Goal: Find specific fact: Find specific fact

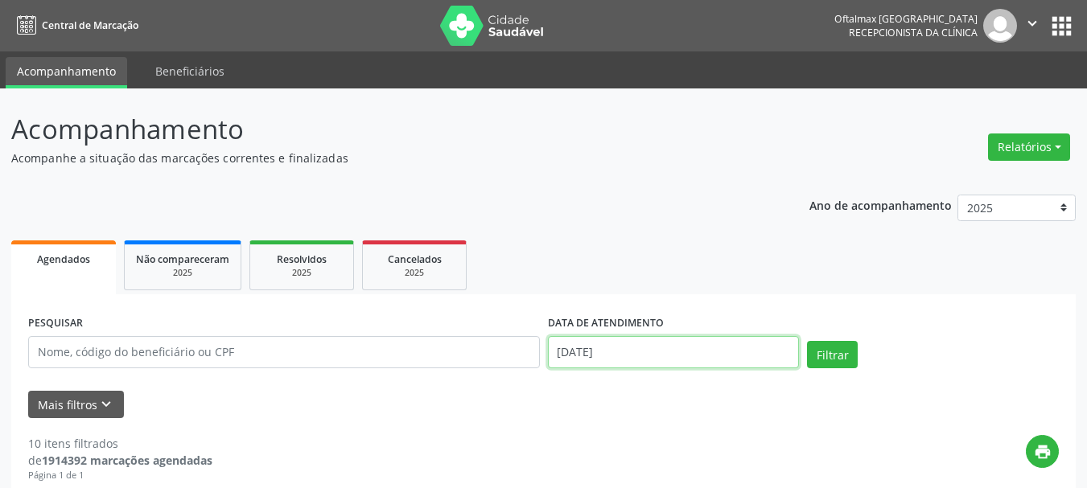
click at [627, 353] on input "[DATE]" at bounding box center [674, 352] width 252 height 32
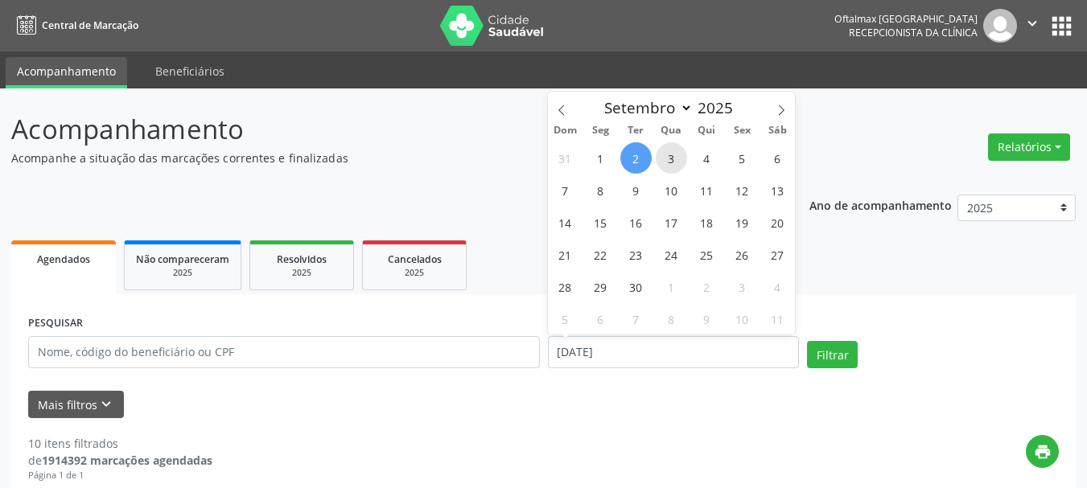
click at [672, 162] on span "3" at bounding box center [671, 157] width 31 height 31
type input "[DATE]"
click at [672, 162] on span "3" at bounding box center [671, 157] width 31 height 31
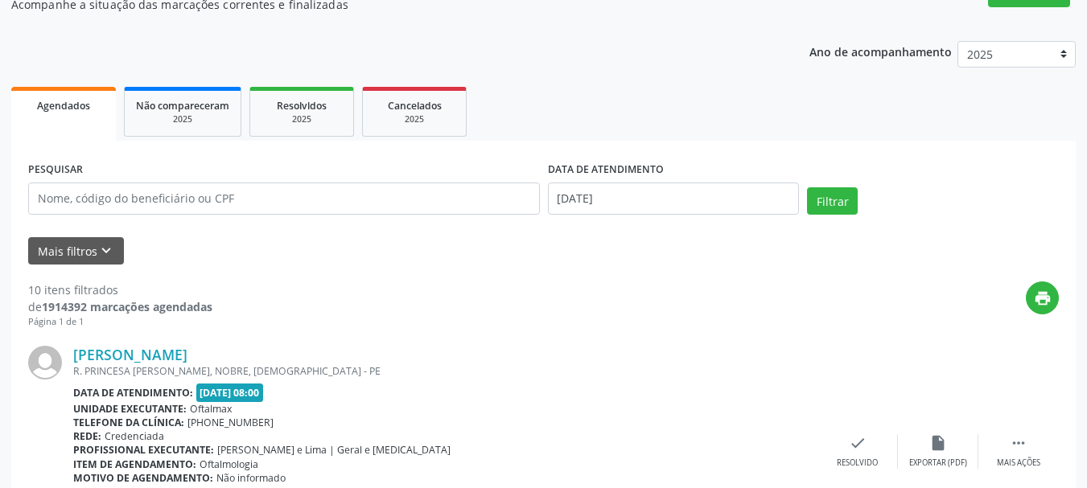
scroll to position [161, 0]
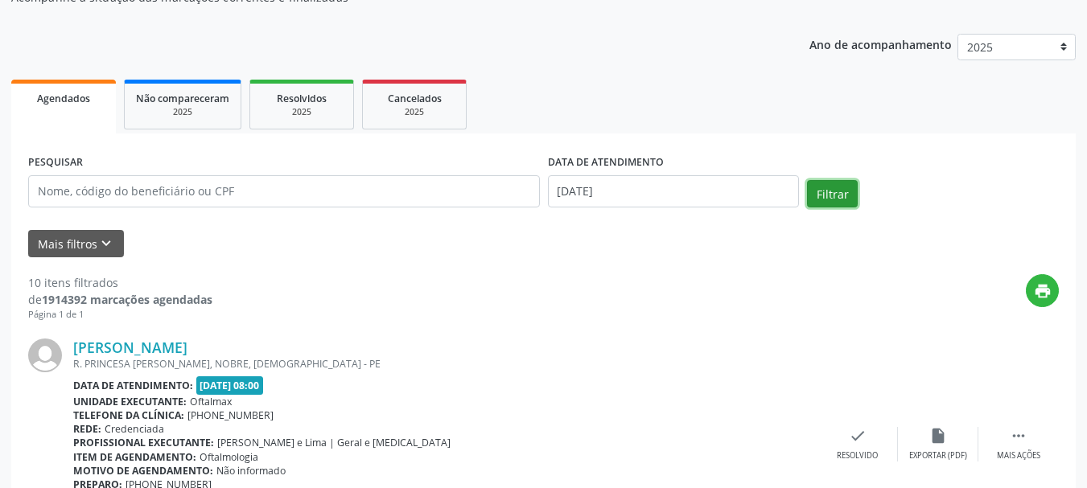
click at [841, 195] on button "Filtrar" at bounding box center [832, 193] width 51 height 27
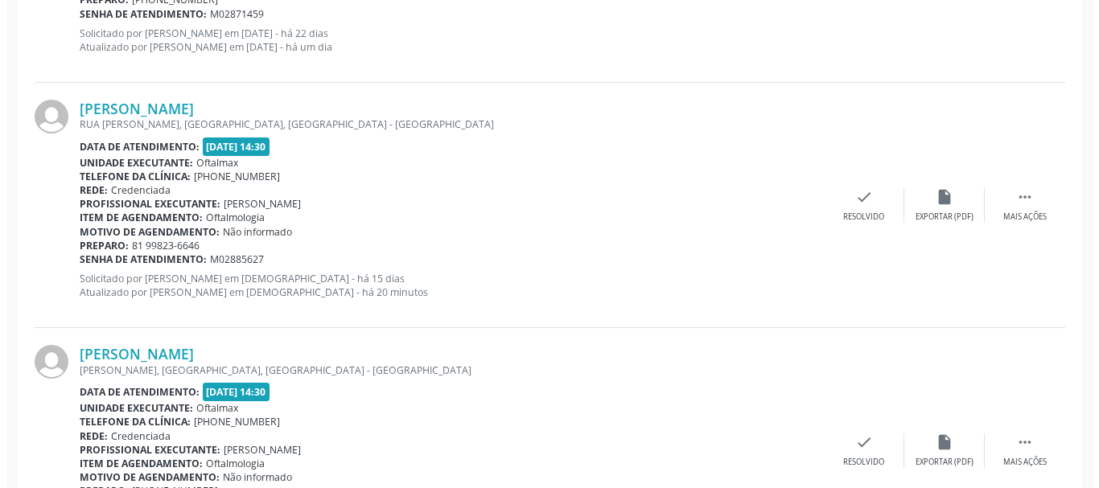
scroll to position [2091, 0]
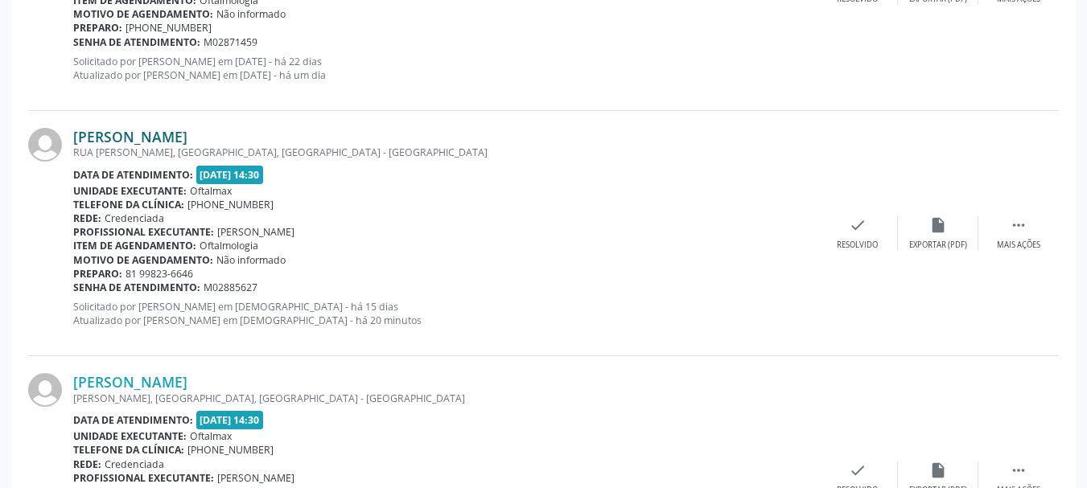
click at [187, 143] on link "[PERSON_NAME]" at bounding box center [130, 137] width 114 height 18
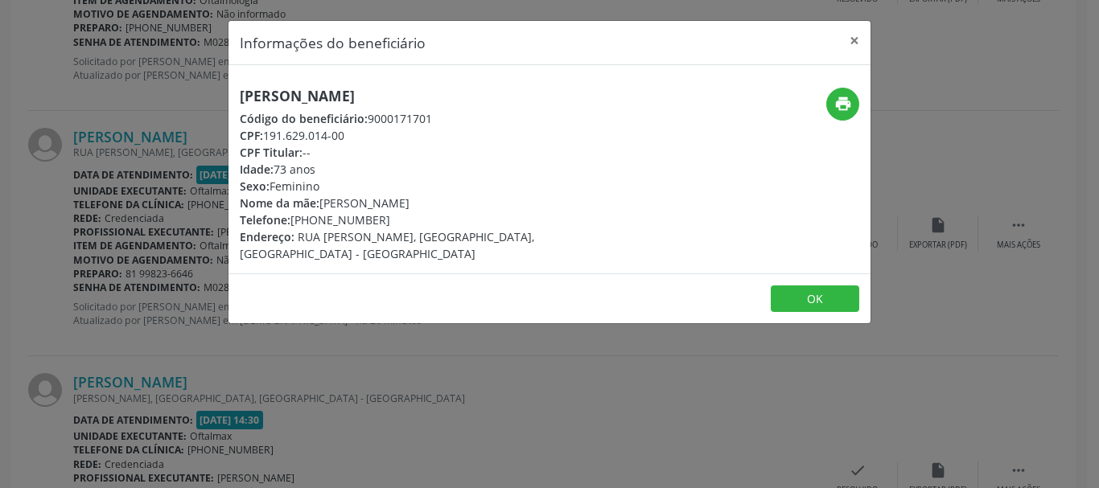
drag, startPoint x: 265, startPoint y: 137, endPoint x: 368, endPoint y: 138, distance: 102.2
click at [367, 138] on div "CPF: 191.629.014-00" at bounding box center [442, 135] width 405 height 17
copy div "191.629.014-00"
